Goal: Transaction & Acquisition: Purchase product/service

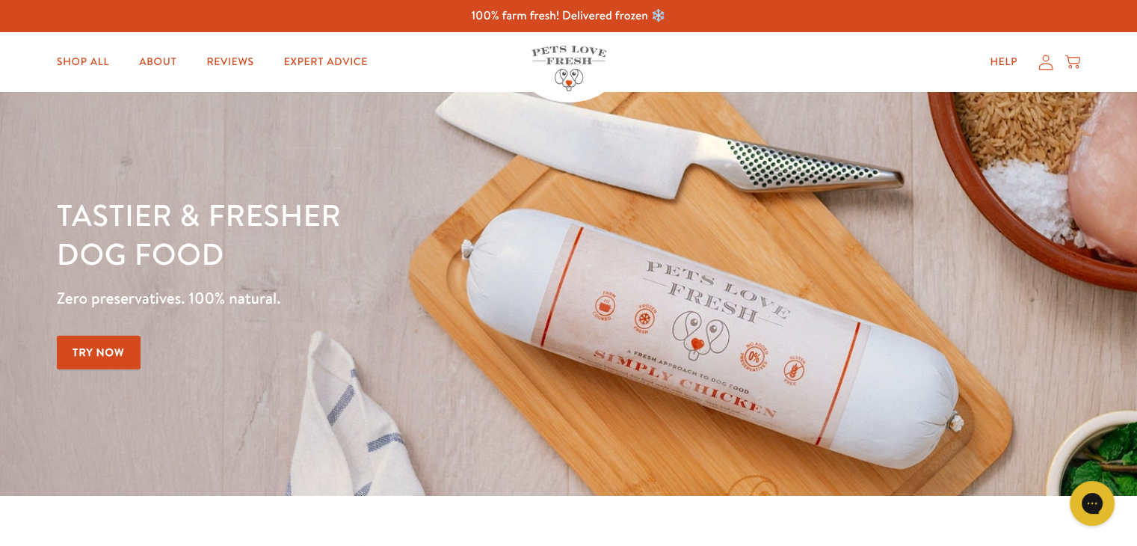
click at [252, 295] on p "Zero preservatives. 100% natural." at bounding box center [398, 298] width 683 height 27
copy div "Zero preservatives. 100% natural. Try Now"
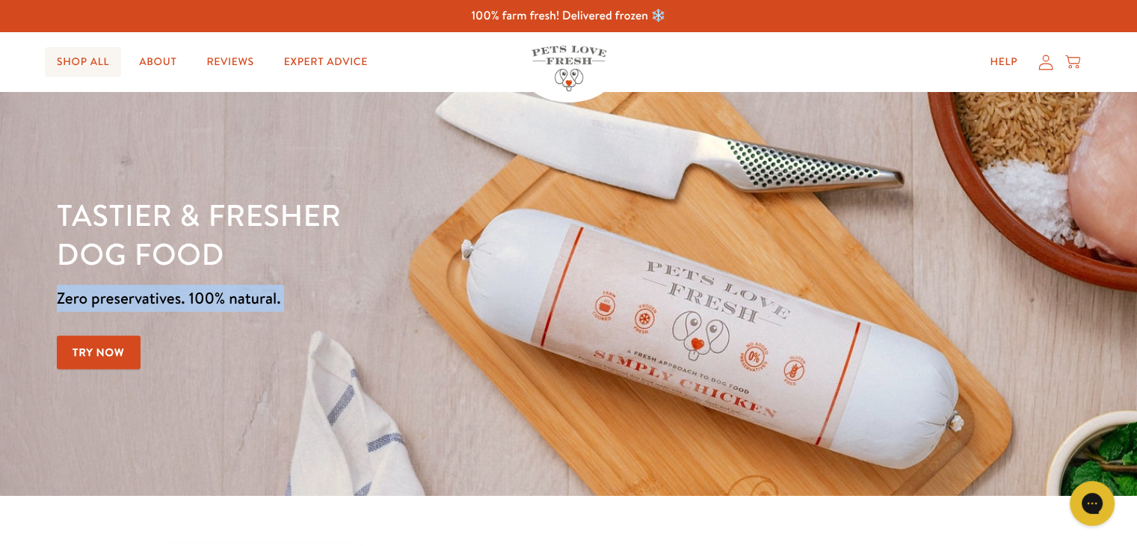
click at [100, 58] on link "Shop All" at bounding box center [83, 62] width 76 height 30
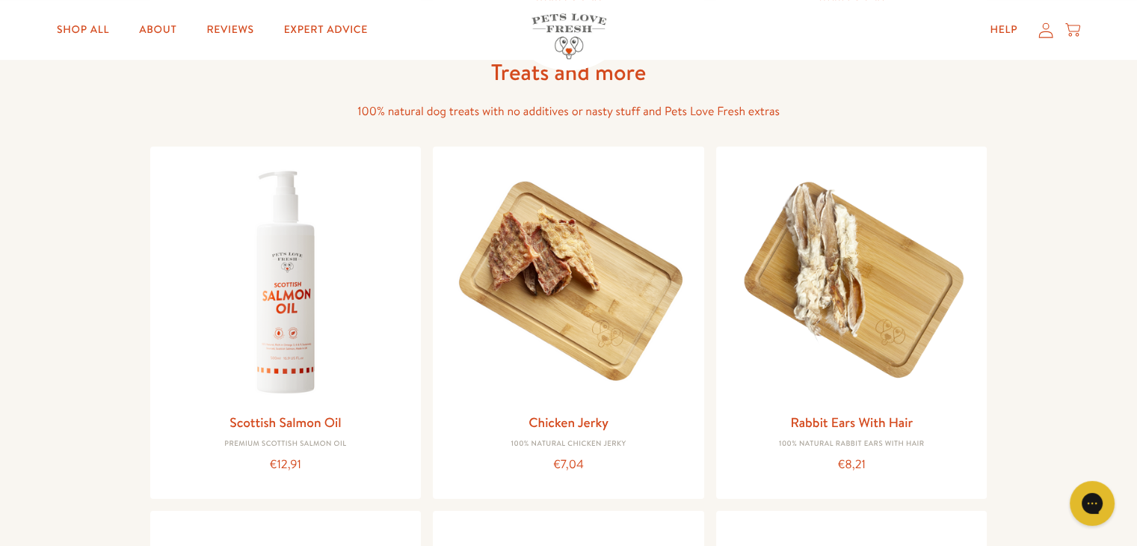
scroll to position [1030, 0]
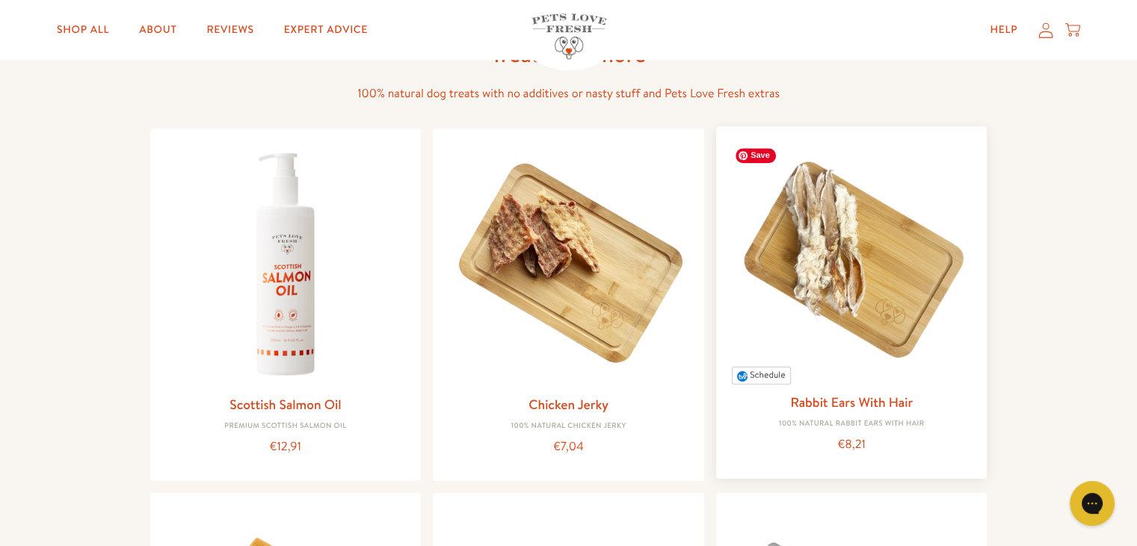
click at [829, 224] on img at bounding box center [852, 262] width 248 height 248
